Goal: Transaction & Acquisition: Purchase product/service

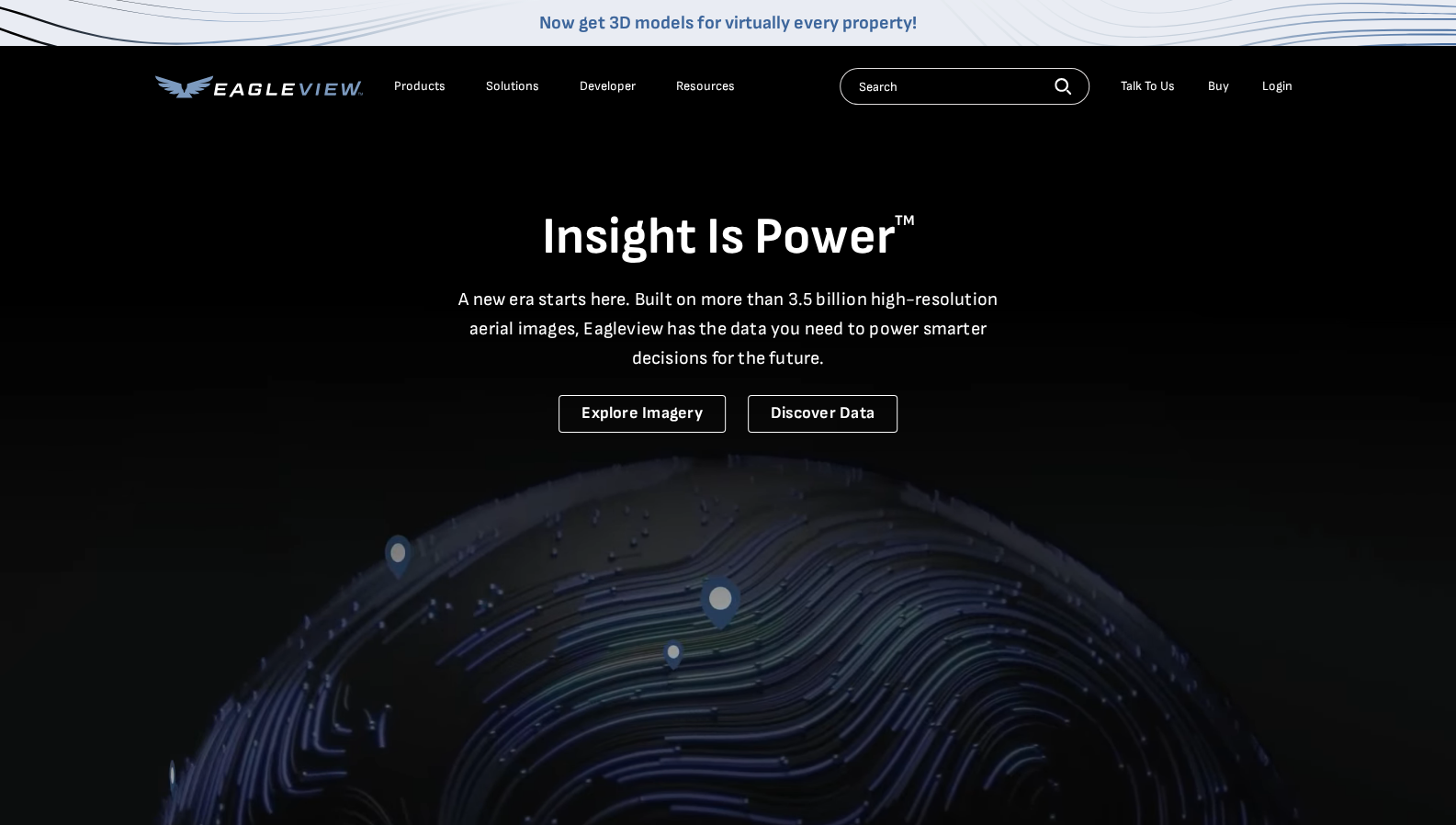
click at [1278, 89] on div "Login" at bounding box center [1276, 86] width 31 height 17
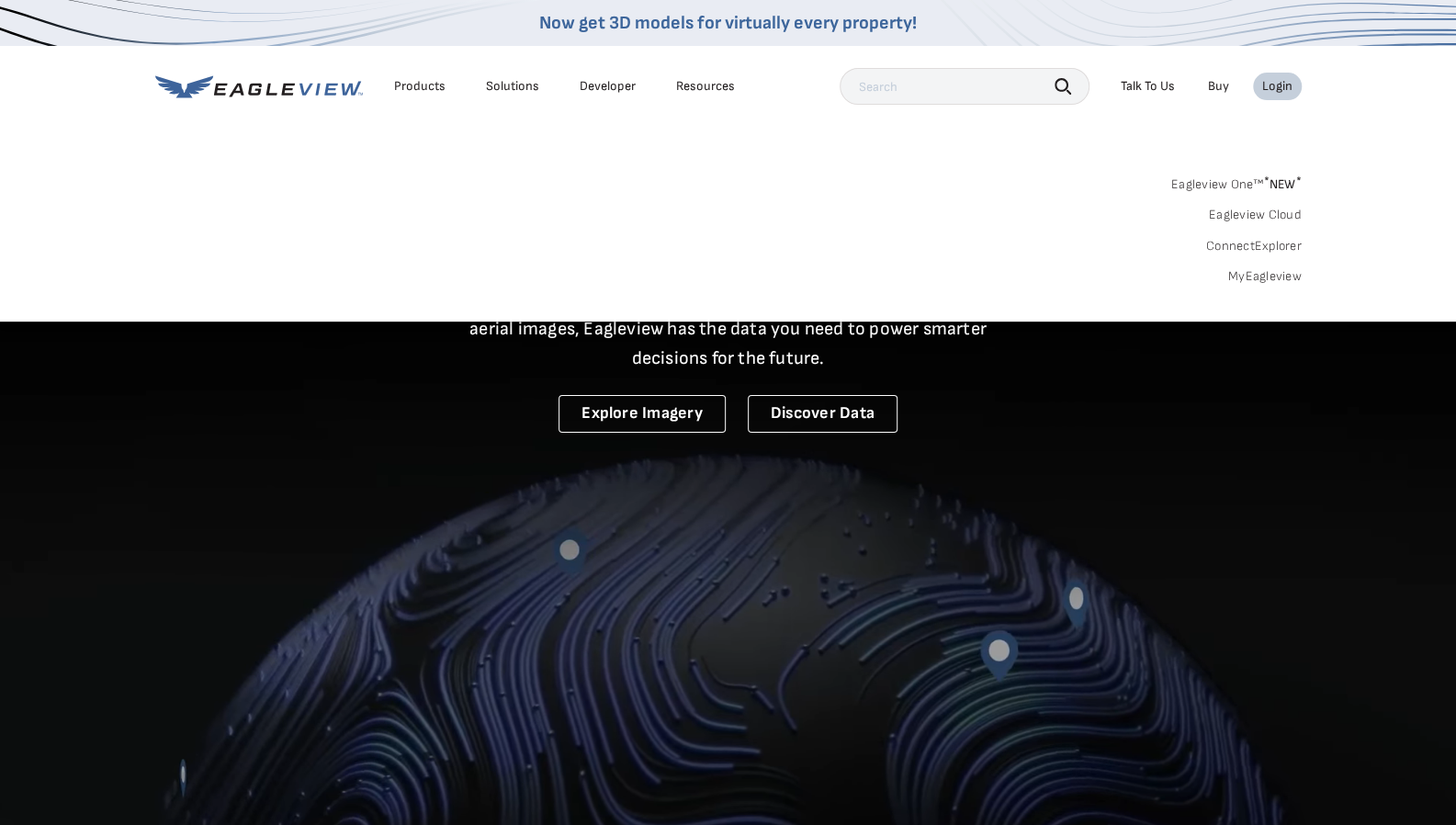
click at [1273, 279] on link "MyEagleview" at bounding box center [1265, 276] width 73 height 17
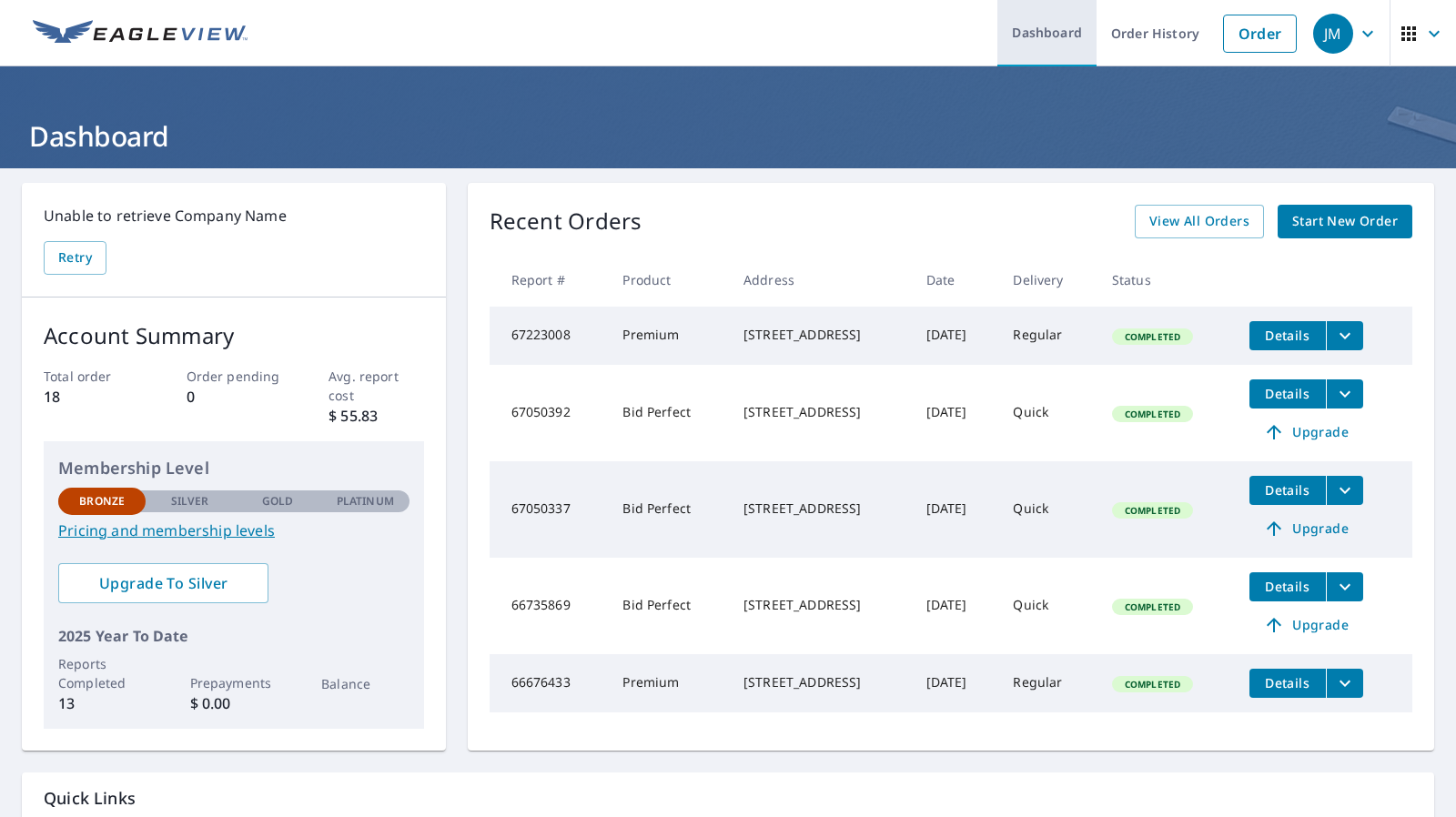
click at [1053, 37] on link "Dashboard" at bounding box center [1046, 33] width 99 height 66
click at [1256, 25] on link "Order" at bounding box center [1259, 33] width 73 height 38
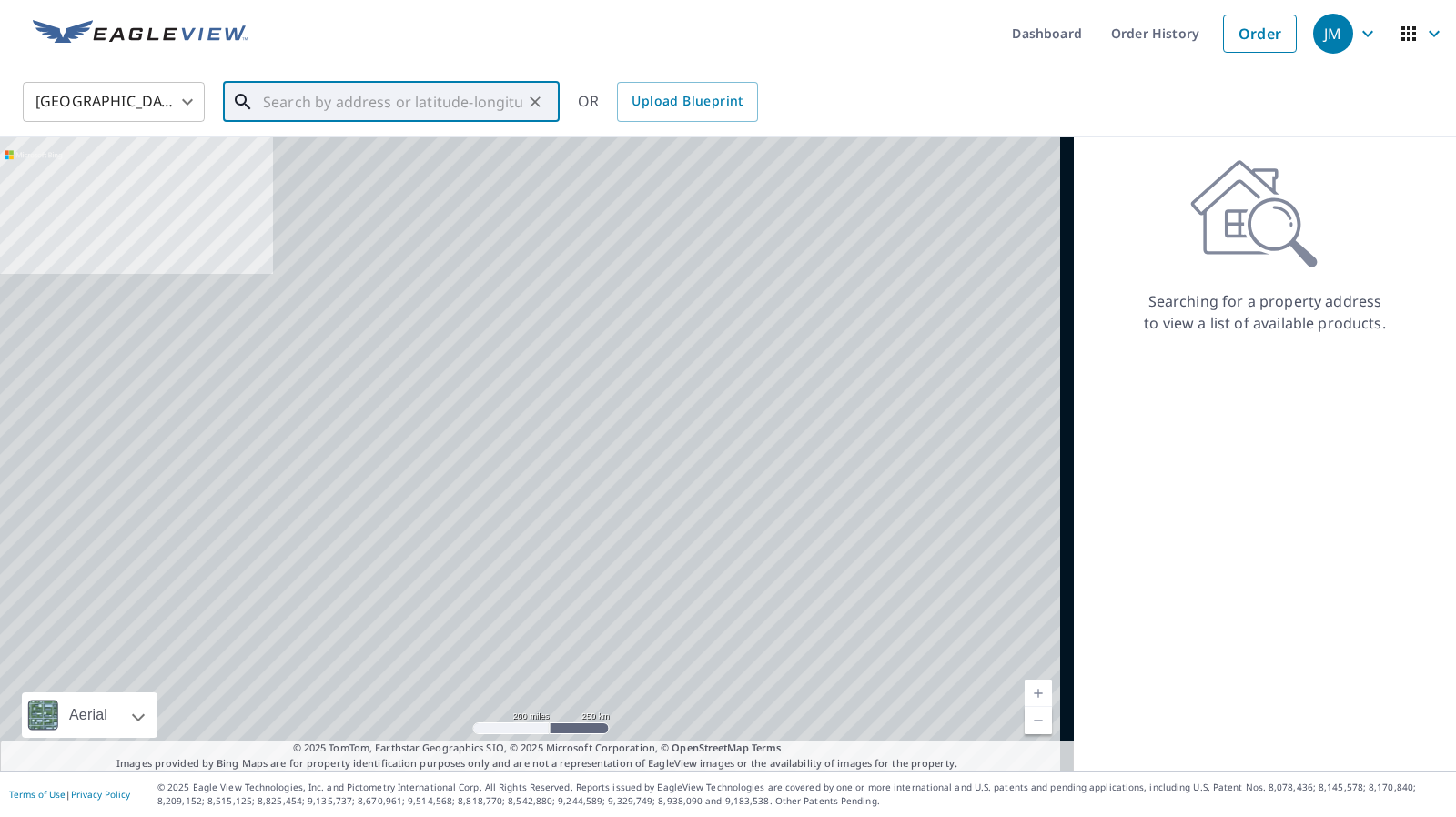
click at [378, 110] on input "text" at bounding box center [392, 102] width 259 height 51
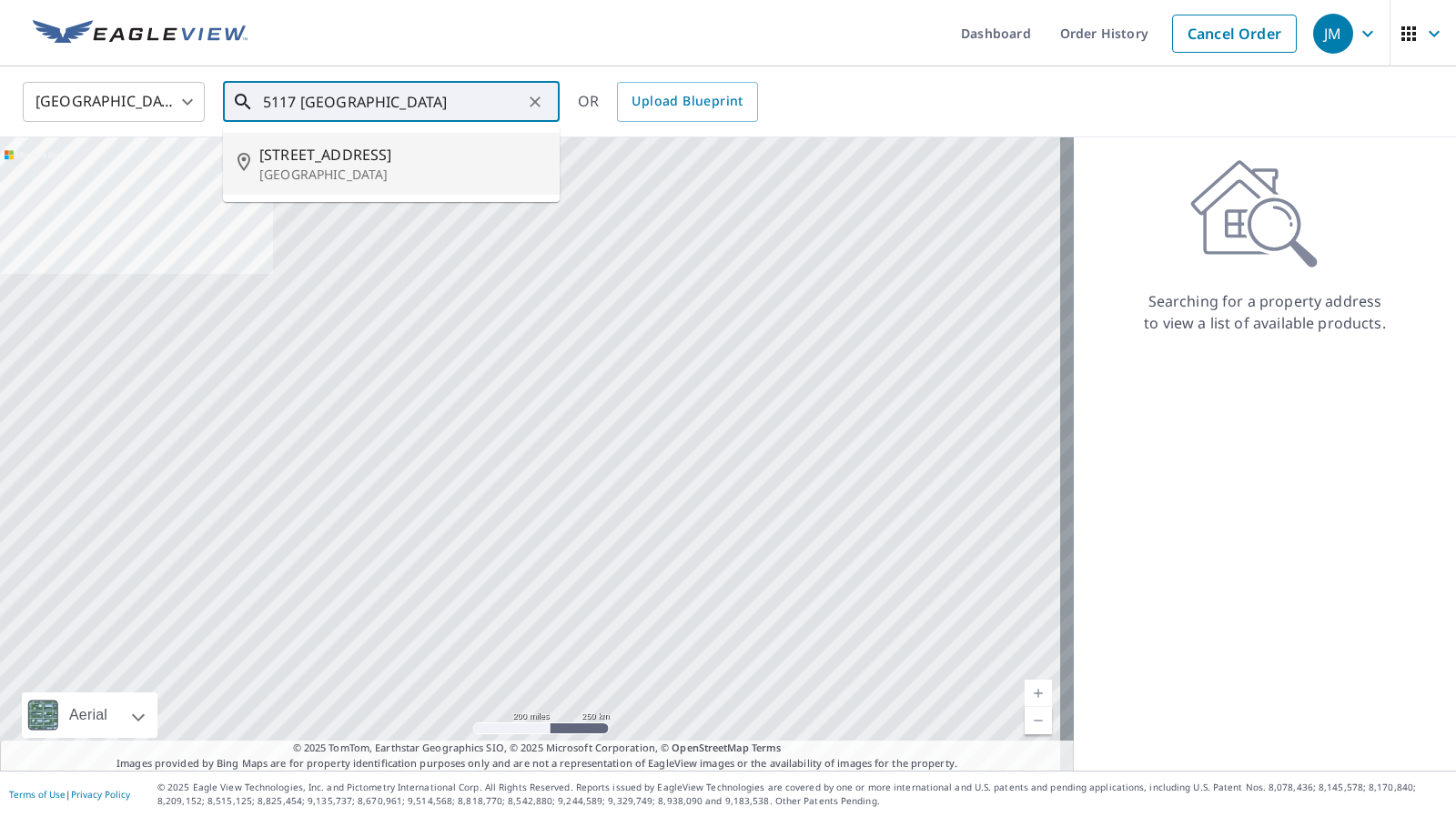
click at [323, 154] on span "[STREET_ADDRESS]" at bounding box center [402, 154] width 285 height 22
type input "[STREET_ADDRESS]"
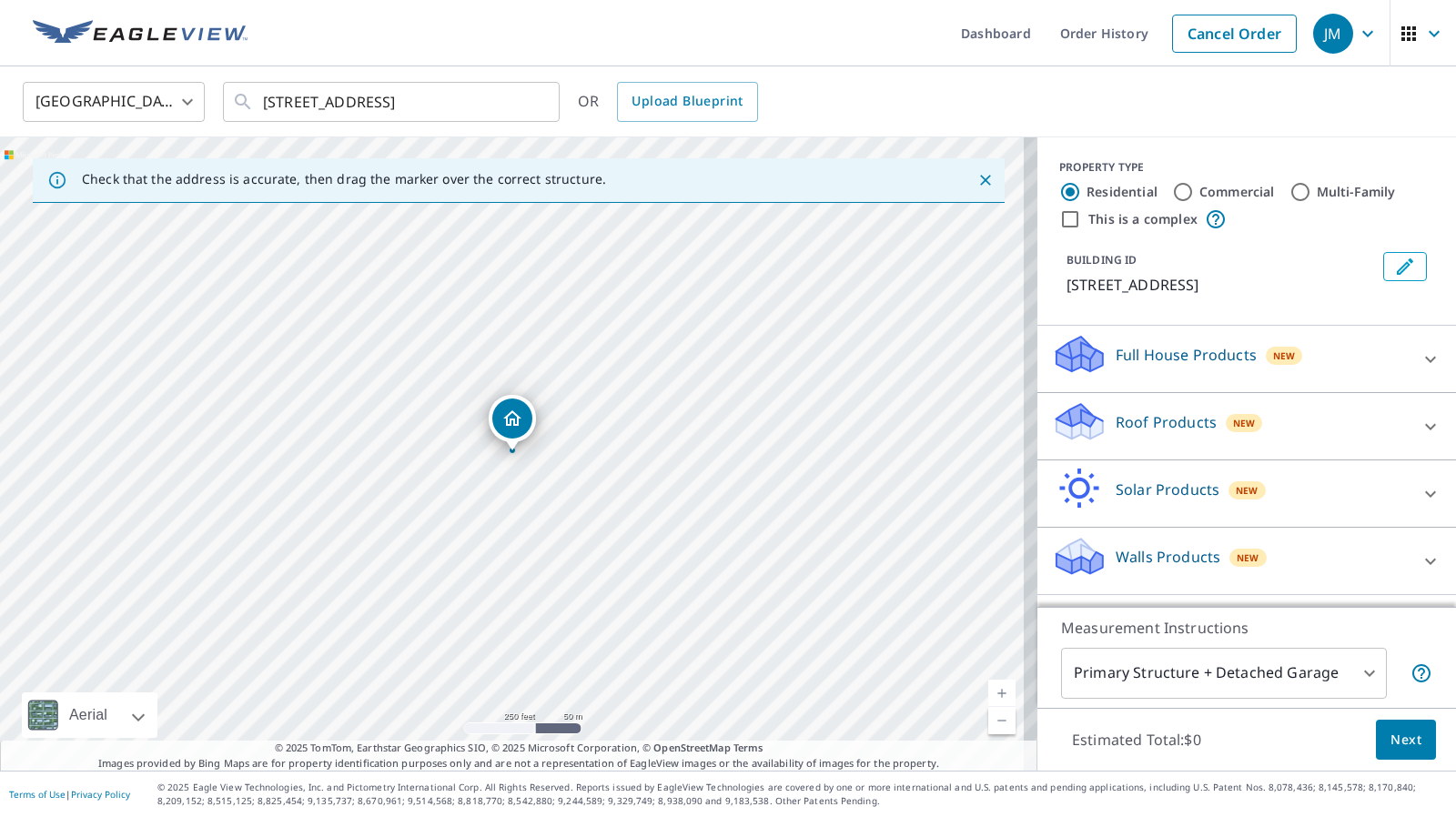
click at [1353, 426] on div "Roof Products New" at bounding box center [1229, 426] width 357 height 52
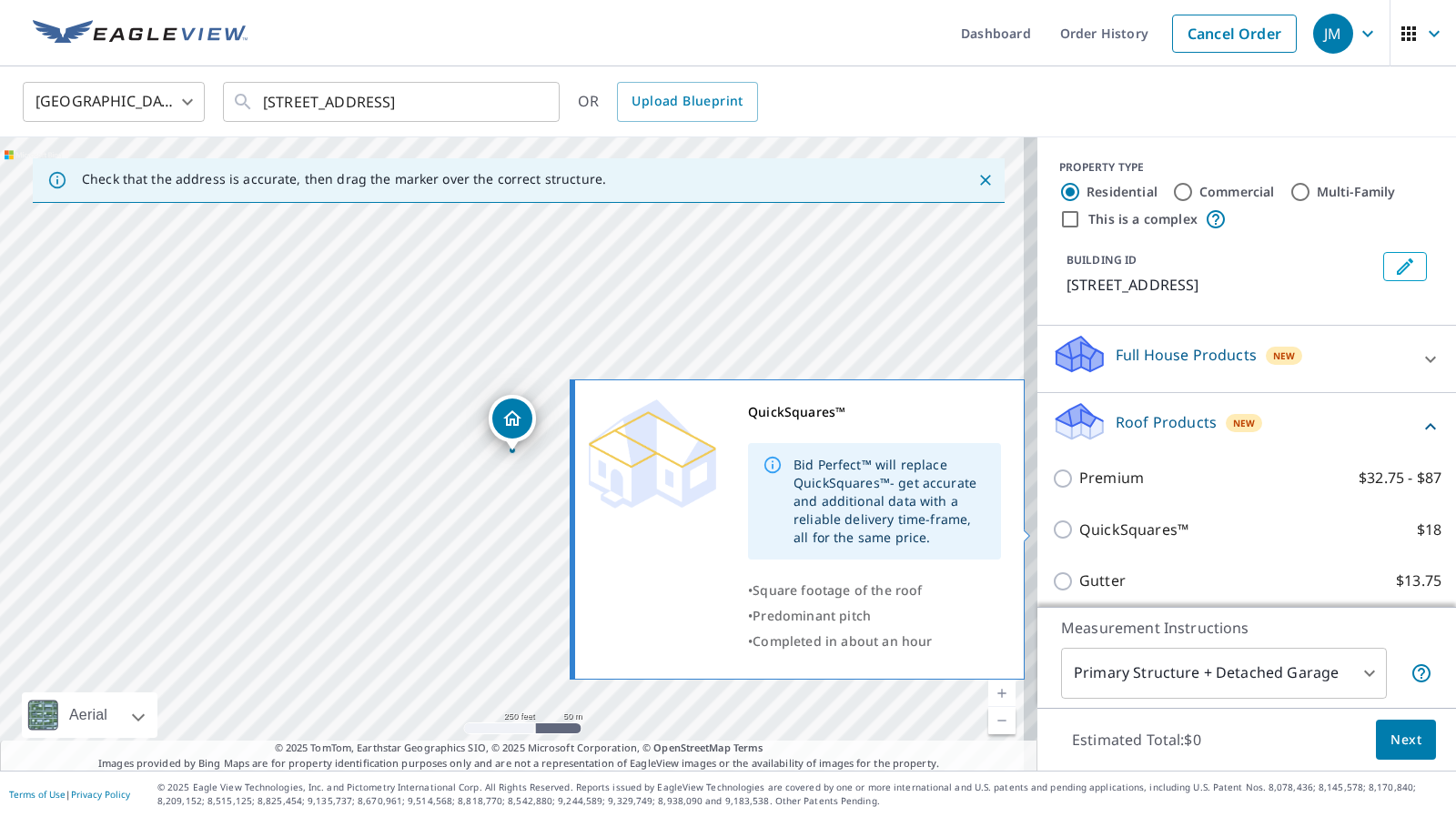
click at [1051, 529] on input "QuickSquares™ $18" at bounding box center [1065, 530] width 27 height 22
checkbox input "true"
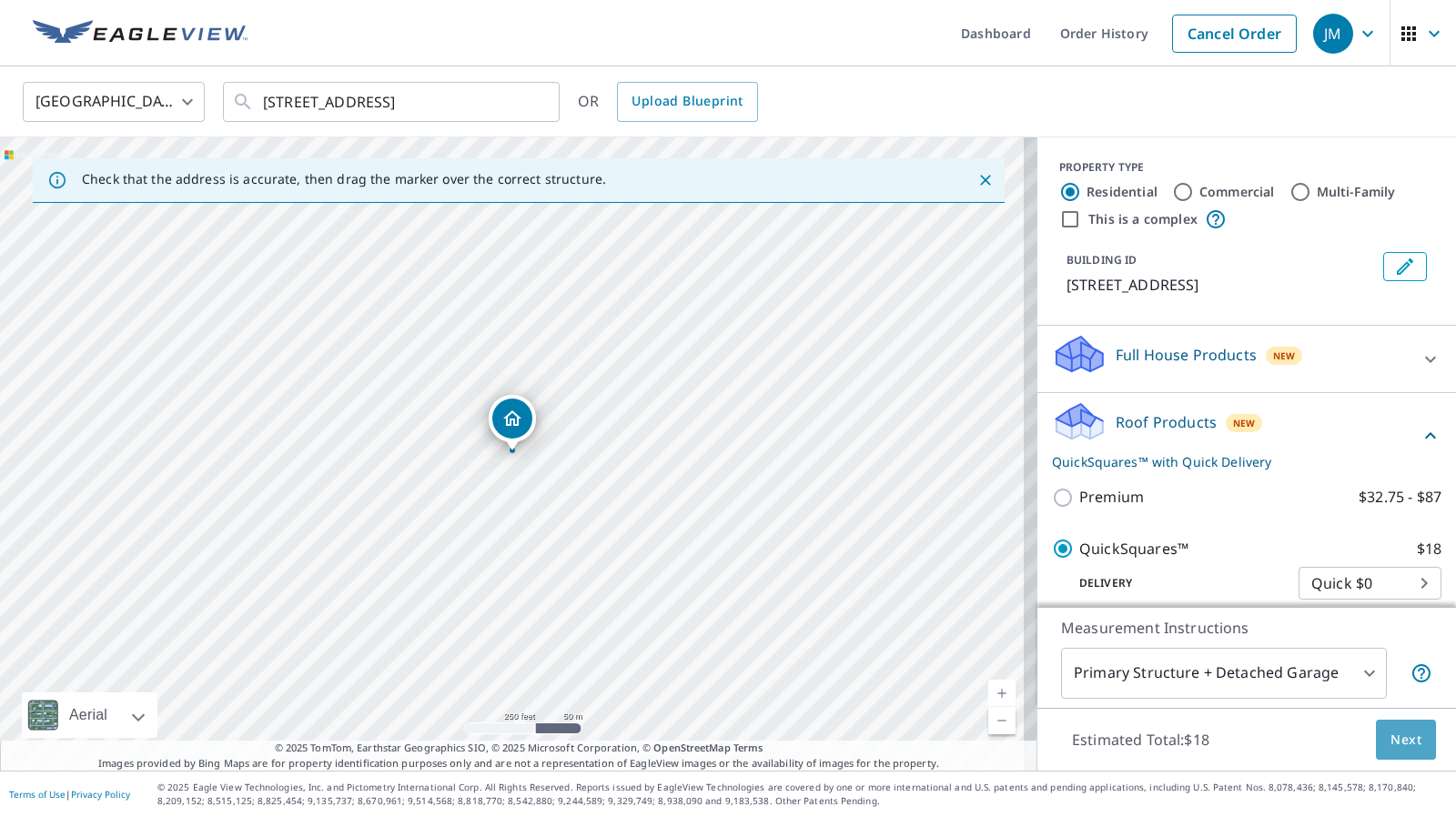
click at [1396, 738] on span "Next" at bounding box center [1406, 740] width 31 height 22
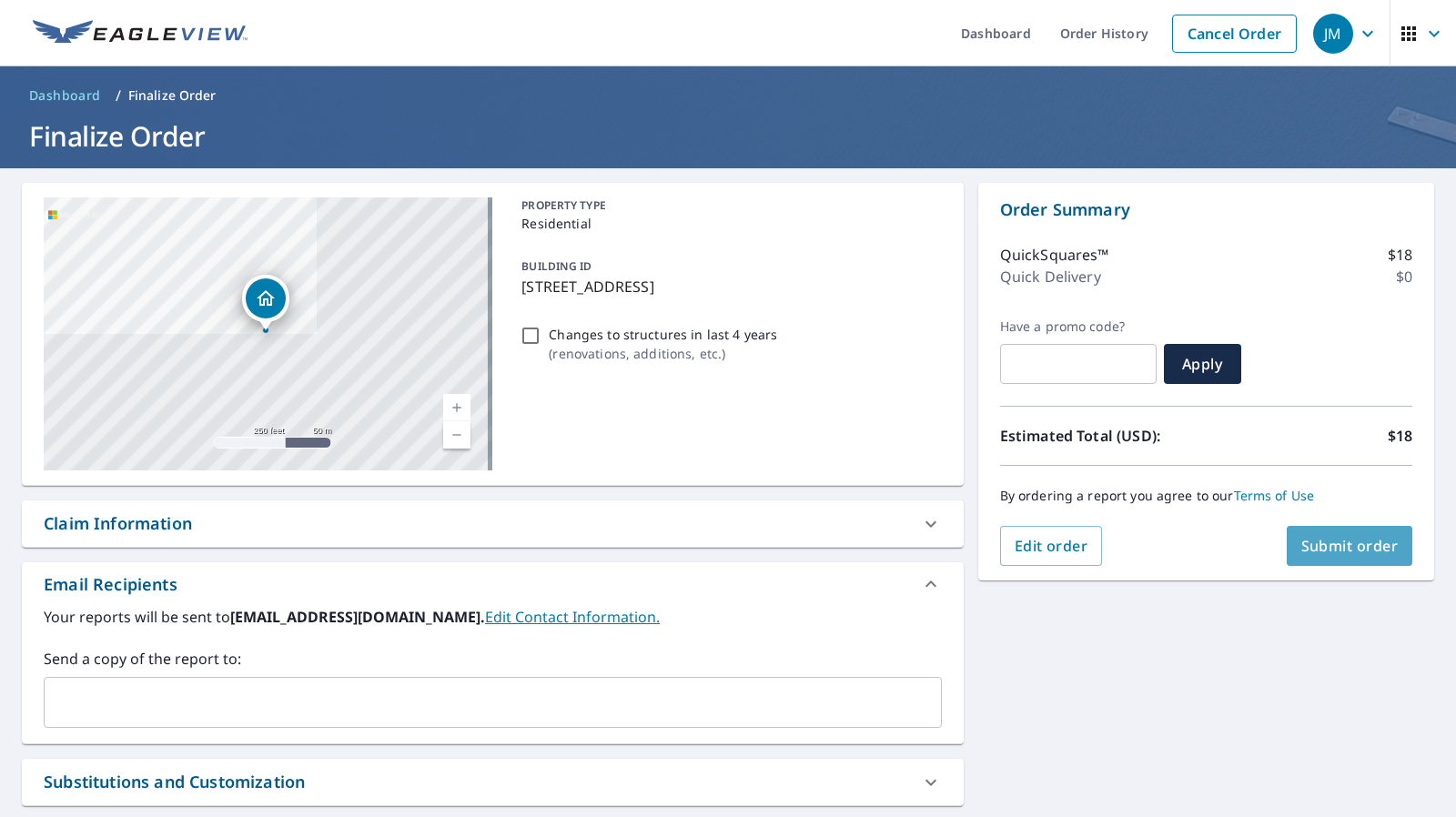
click at [1346, 550] on span "Submit order" at bounding box center [1349, 545] width 98 height 20
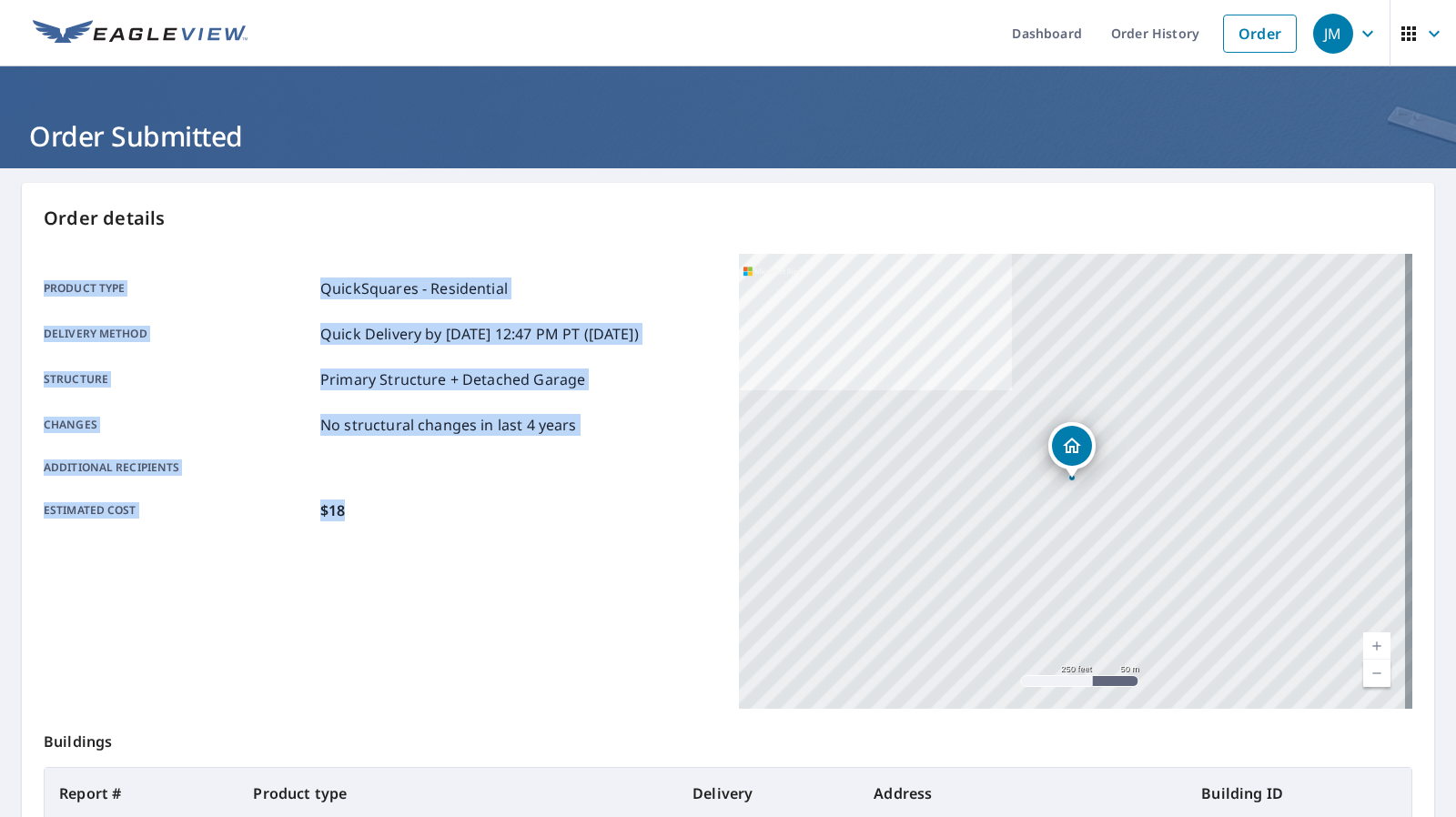
drag, startPoint x: 720, startPoint y: 215, endPoint x: 757, endPoint y: -102, distance: 319.2
click at [757, 0] on html "JM JM Dashboard Order History Order JM Order Submitted Order details Product ty…" at bounding box center [728, 408] width 1456 height 817
